Goal: Transaction & Acquisition: Purchase product/service

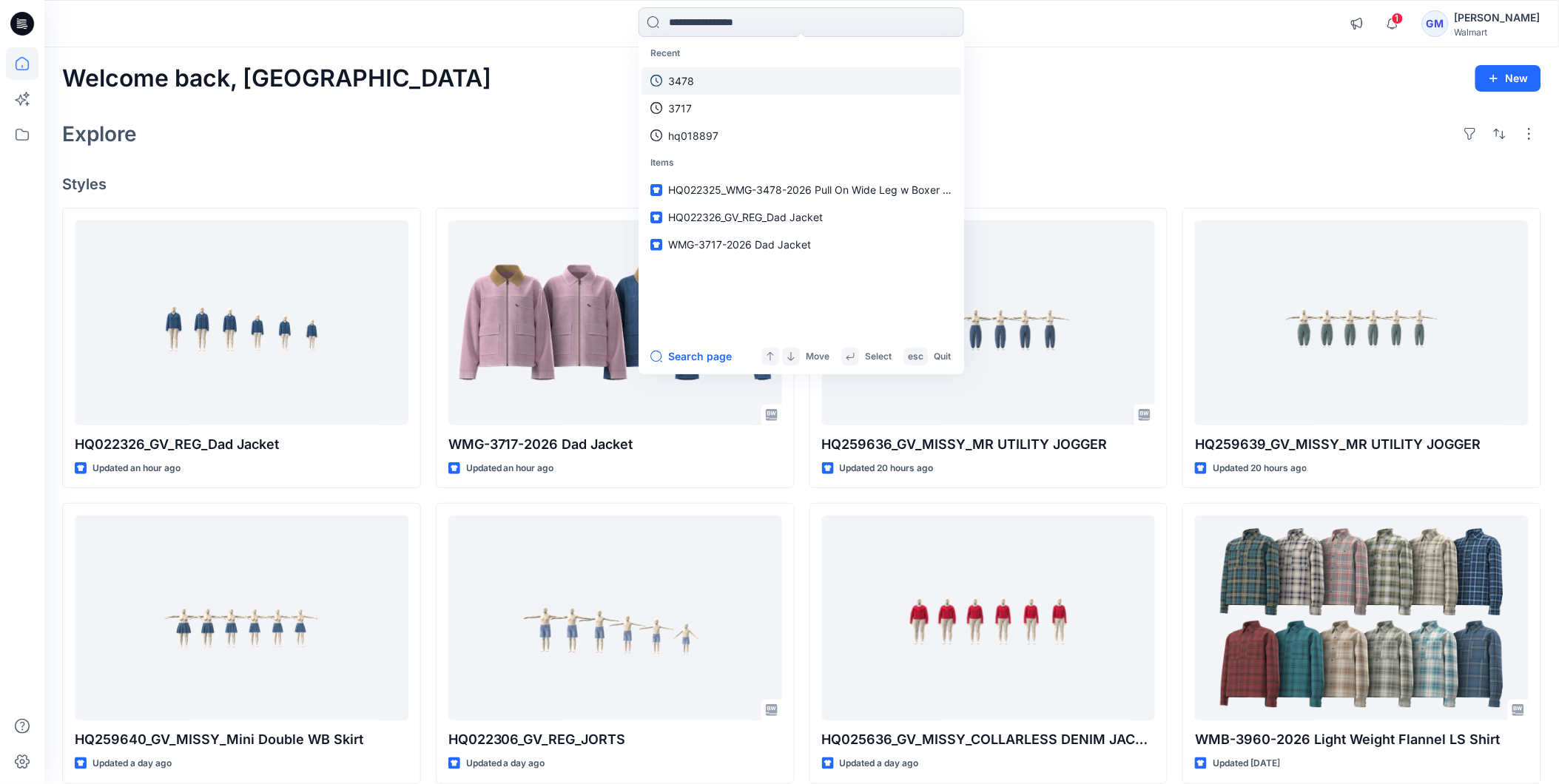
click at [712, 81] on link "3478" at bounding box center [801, 81] width 320 height 27
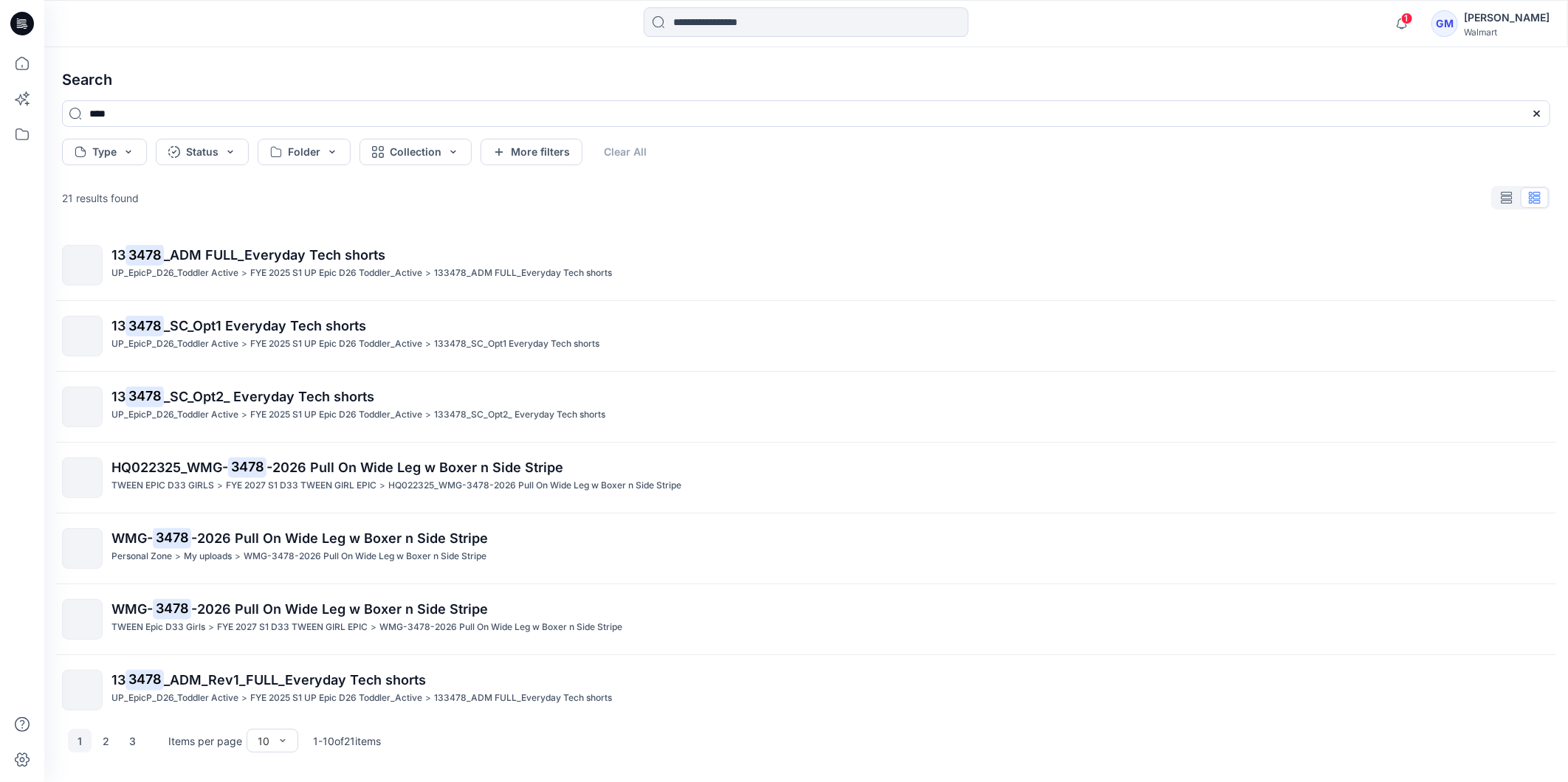
click at [247, 473] on mark "3478" at bounding box center [247, 467] width 38 height 21
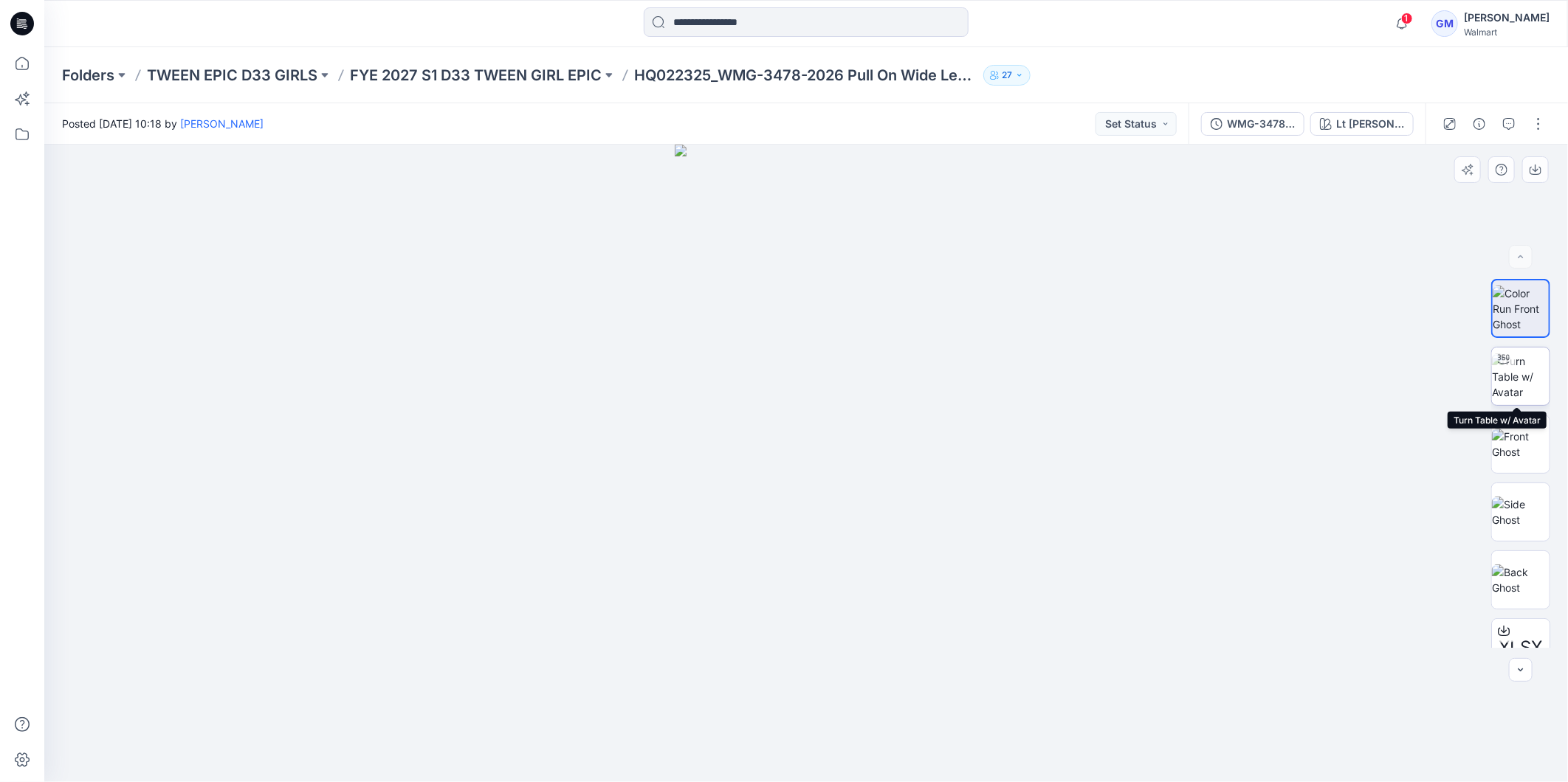
click at [1511, 378] on img at bounding box center [1520, 377] width 58 height 47
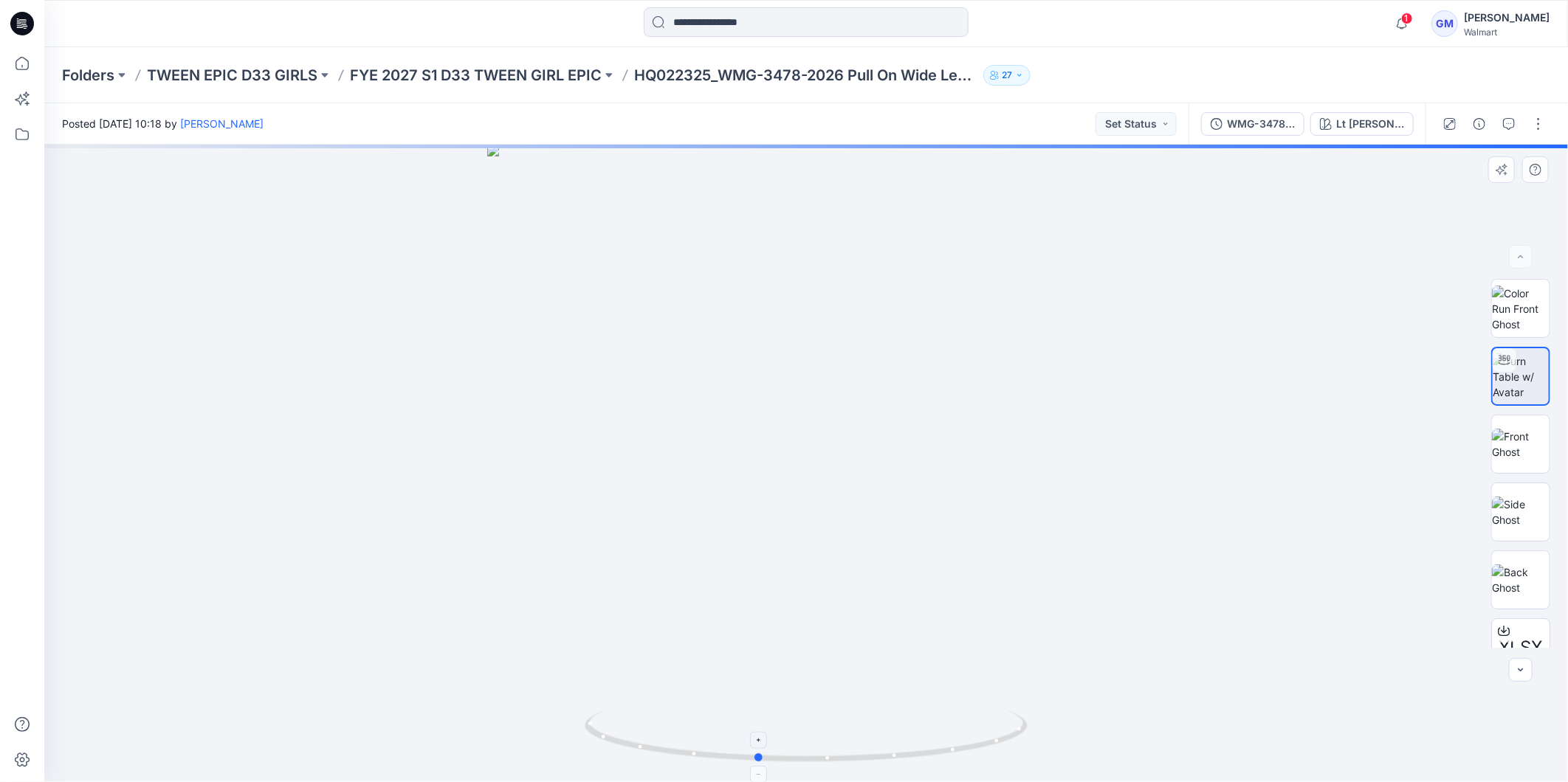
drag, startPoint x: 871, startPoint y: 760, endPoint x: 817, endPoint y: 744, distance: 56.3
click at [817, 744] on icon at bounding box center [807, 738] width 447 height 56
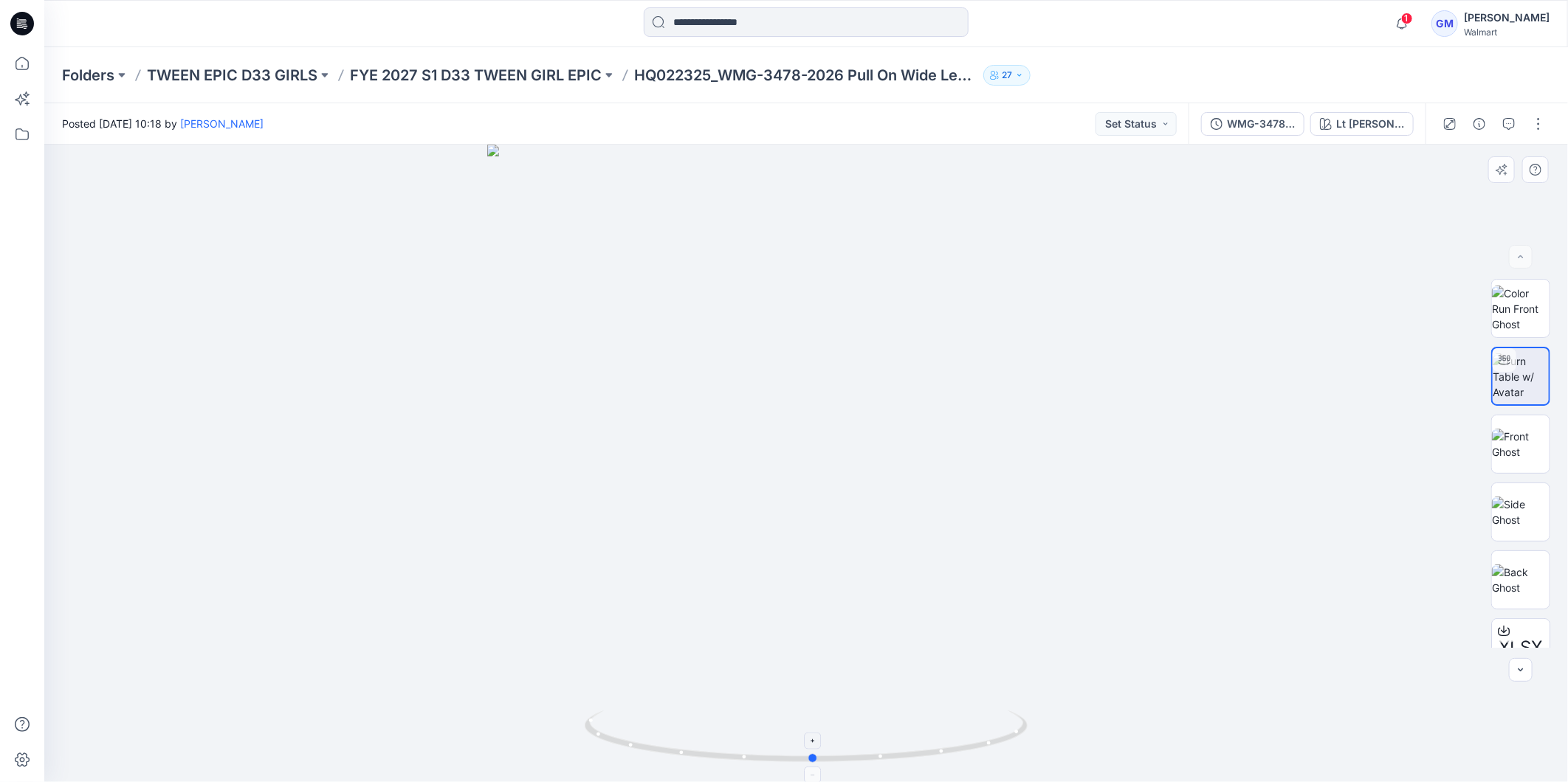
drag, startPoint x: 831, startPoint y: 765, endPoint x: 886, endPoint y: 761, distance: 55.1
click at [886, 761] on div at bounding box center [806, 463] width 1524 height 637
